Goal: Information Seeking & Learning: Learn about a topic

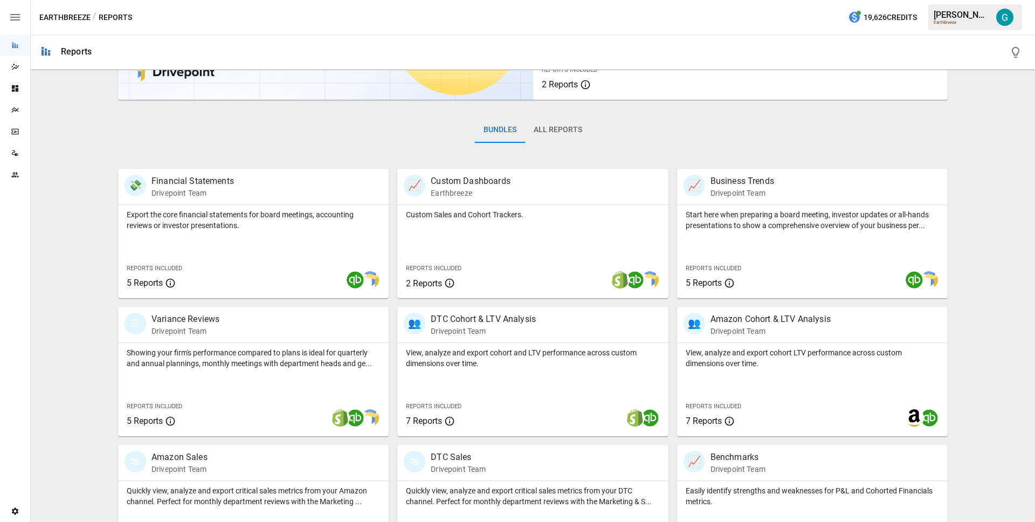
scroll to position [176, 0]
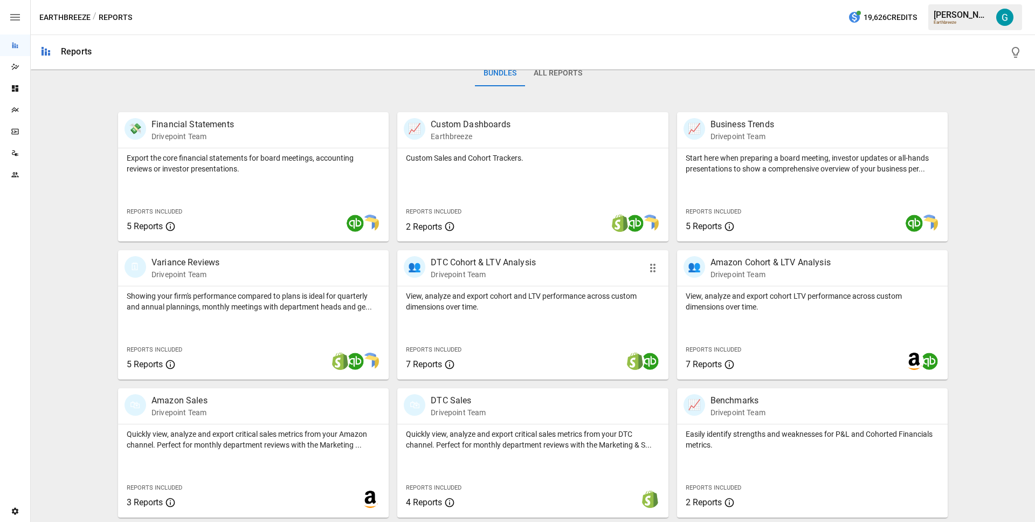
click at [508, 325] on div "View, analyze and export cohort and LTV performance across custom dimensions ov…" at bounding box center [532, 332] width 271 height 93
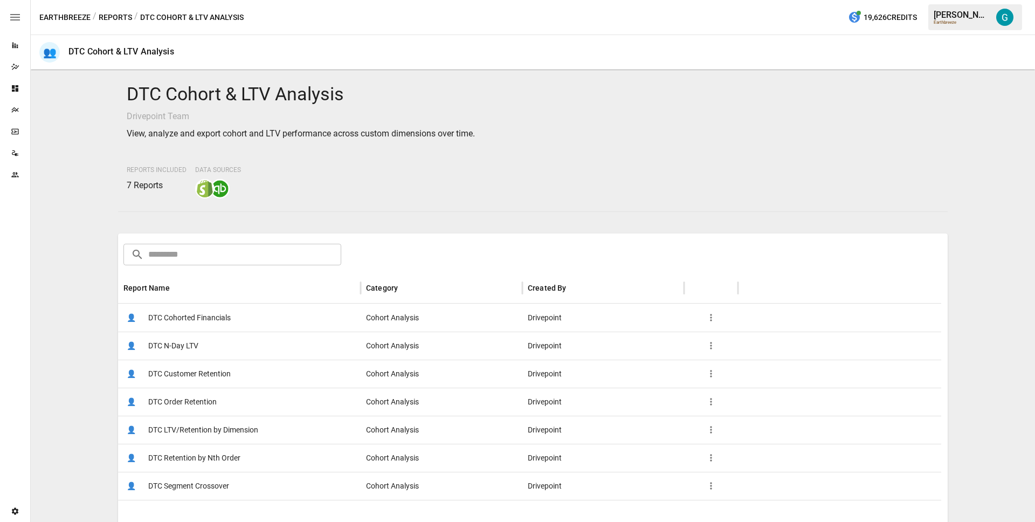
click at [254, 324] on div "👤 DTC Cohorted Financials" at bounding box center [239, 317] width 242 height 28
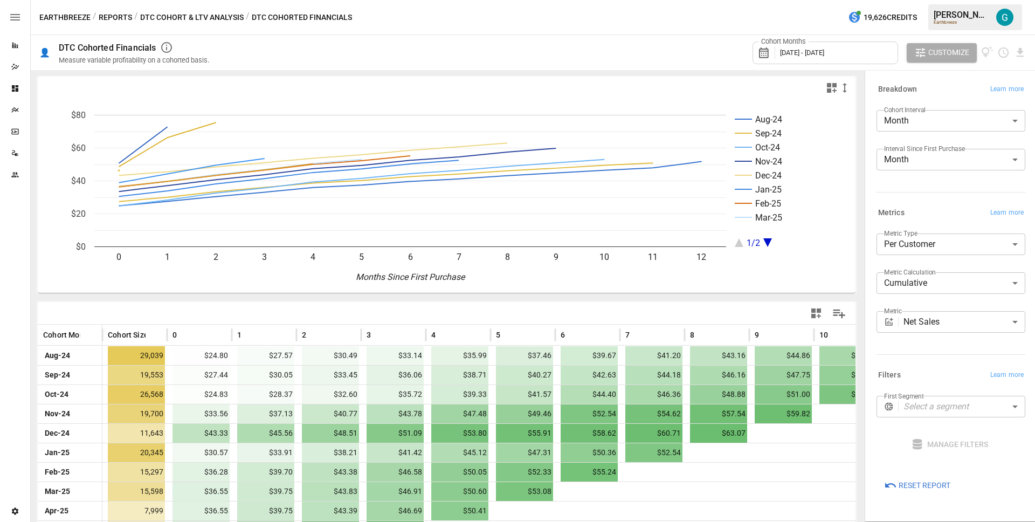
click at [930, 0] on body "Reports Dazzler Studio Dashboards Plans SmartModel ™ Data Sources Team Settings…" at bounding box center [517, 0] width 1035 height 0
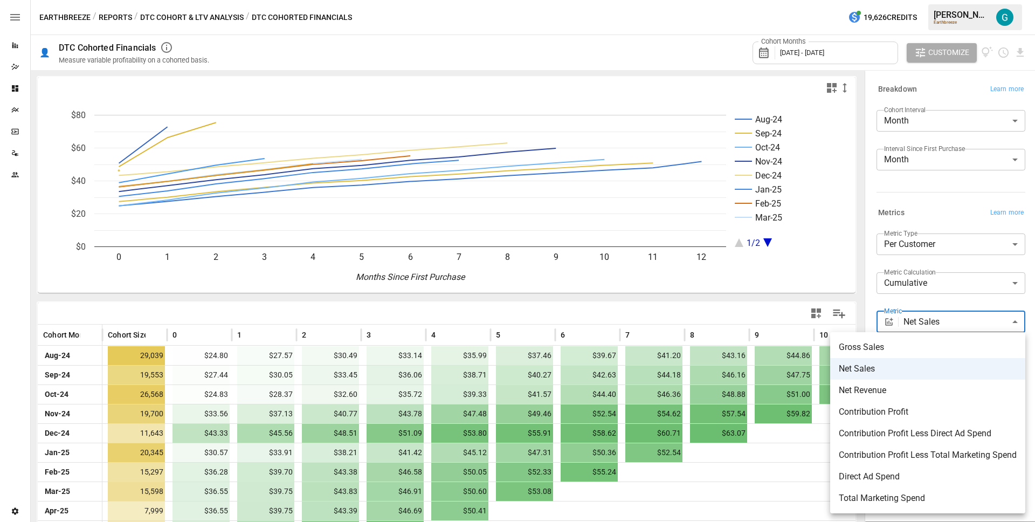
click at [925, 182] on div at bounding box center [517, 261] width 1035 height 522
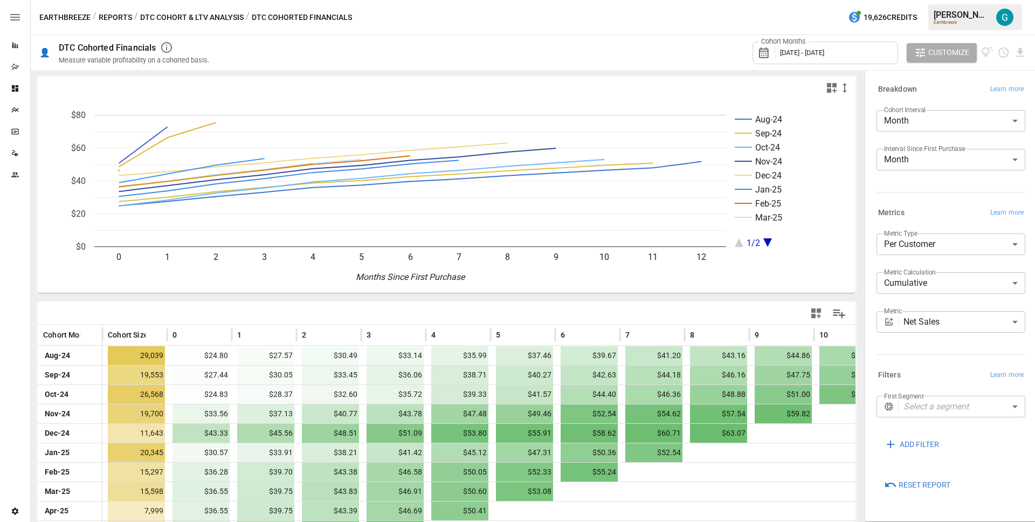
click at [926, 181] on div "Cohort Interval Month ***** ​ Interval Since First Purchase Month ***** ​" at bounding box center [948, 147] width 153 height 82
click at [497, 18] on div "Earthbreeze / Reports / DTC Cohort & LTV Analysis / DTC Cohorted Financials 19,…" at bounding box center [533, 17] width 1004 height 34
